Goal: Information Seeking & Learning: Learn about a topic

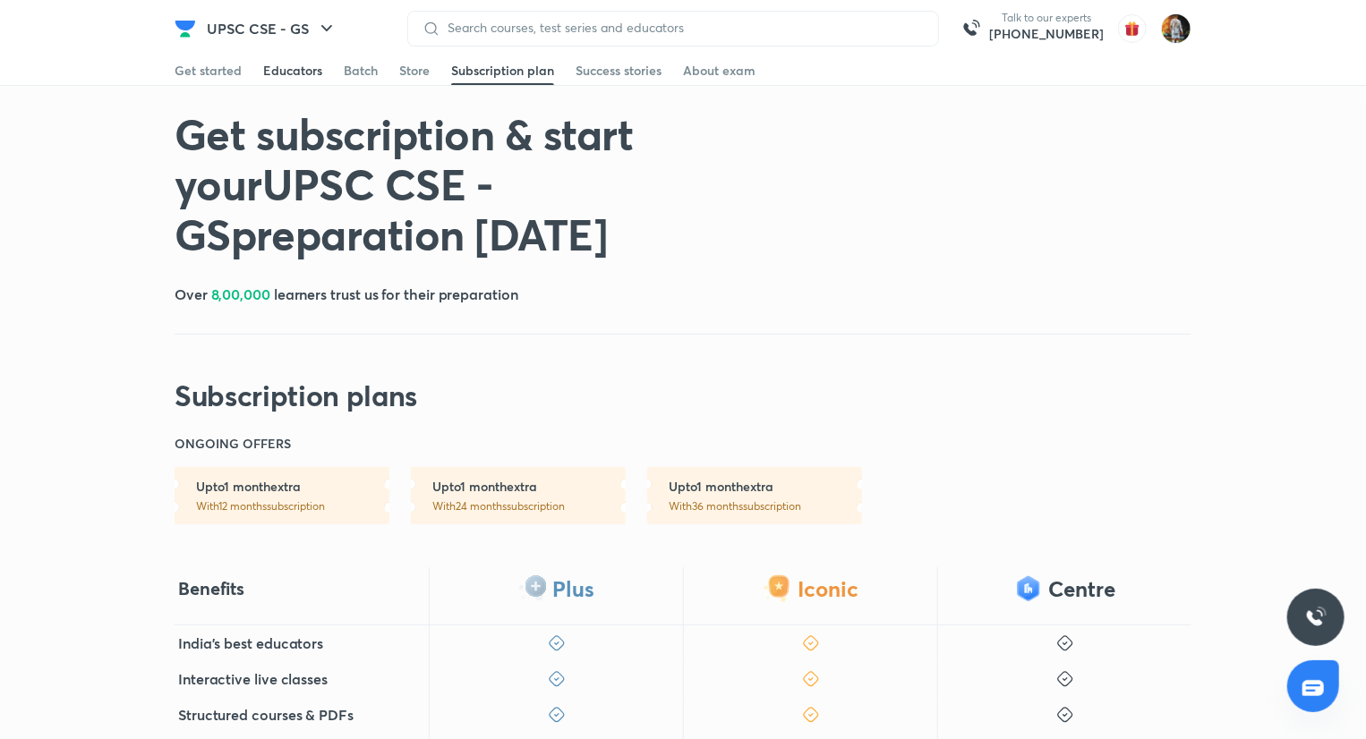
click at [274, 67] on div "Educators" at bounding box center [292, 71] width 59 height 18
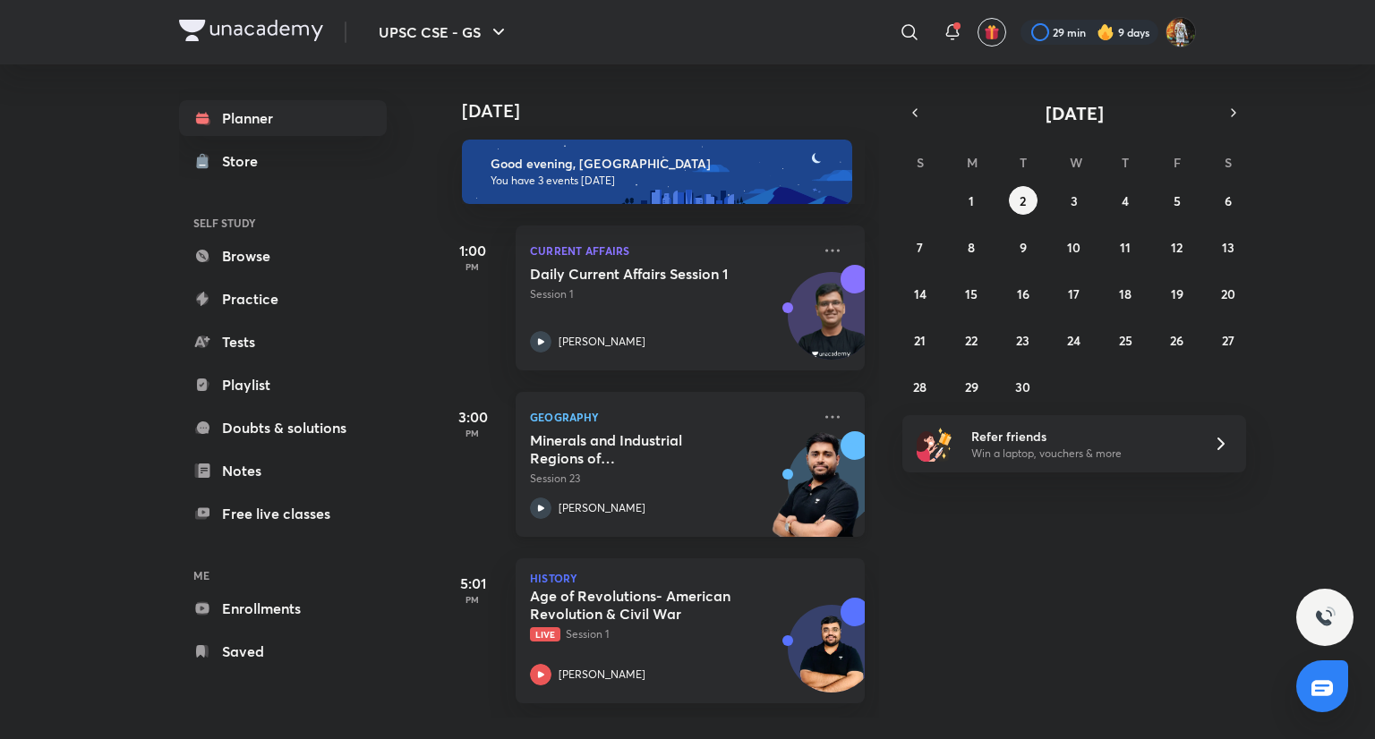
click at [665, 471] on p "Session 23" at bounding box center [670, 479] width 281 height 16
